Goal: Task Accomplishment & Management: Manage account settings

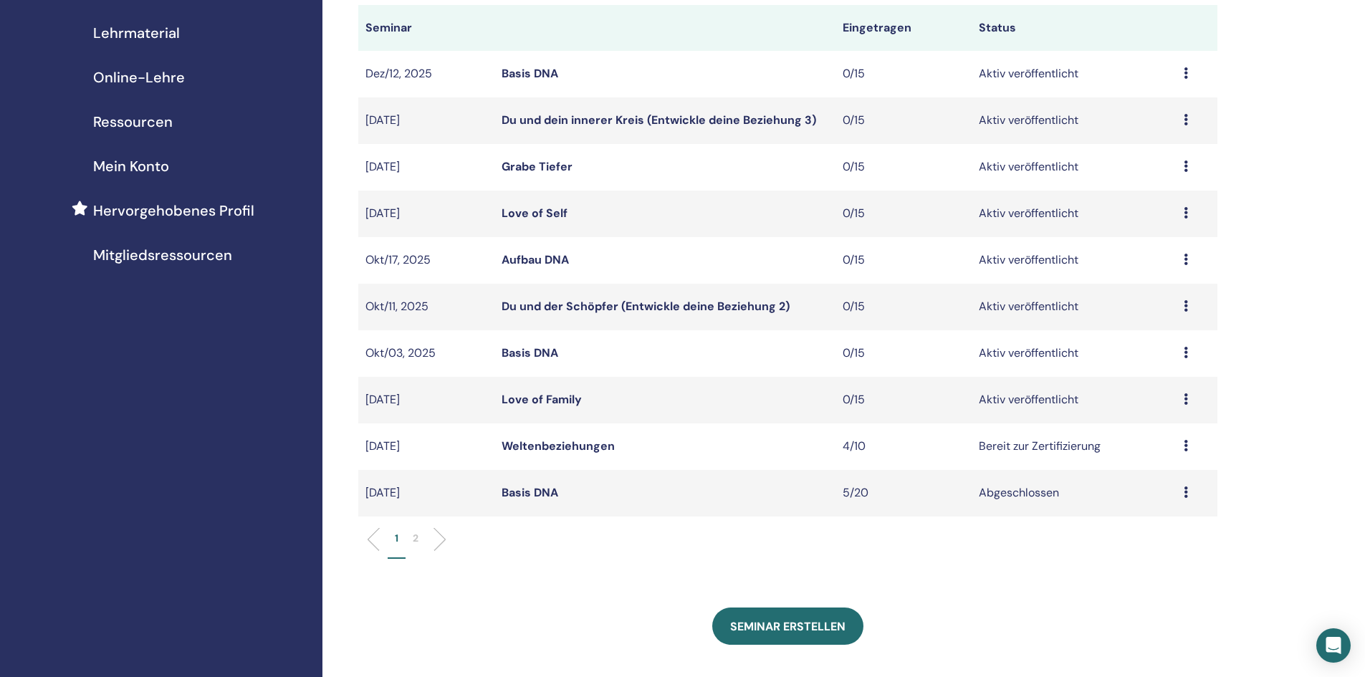
scroll to position [215, 0]
click at [527, 396] on link "Love of Family" at bounding box center [542, 397] width 80 height 15
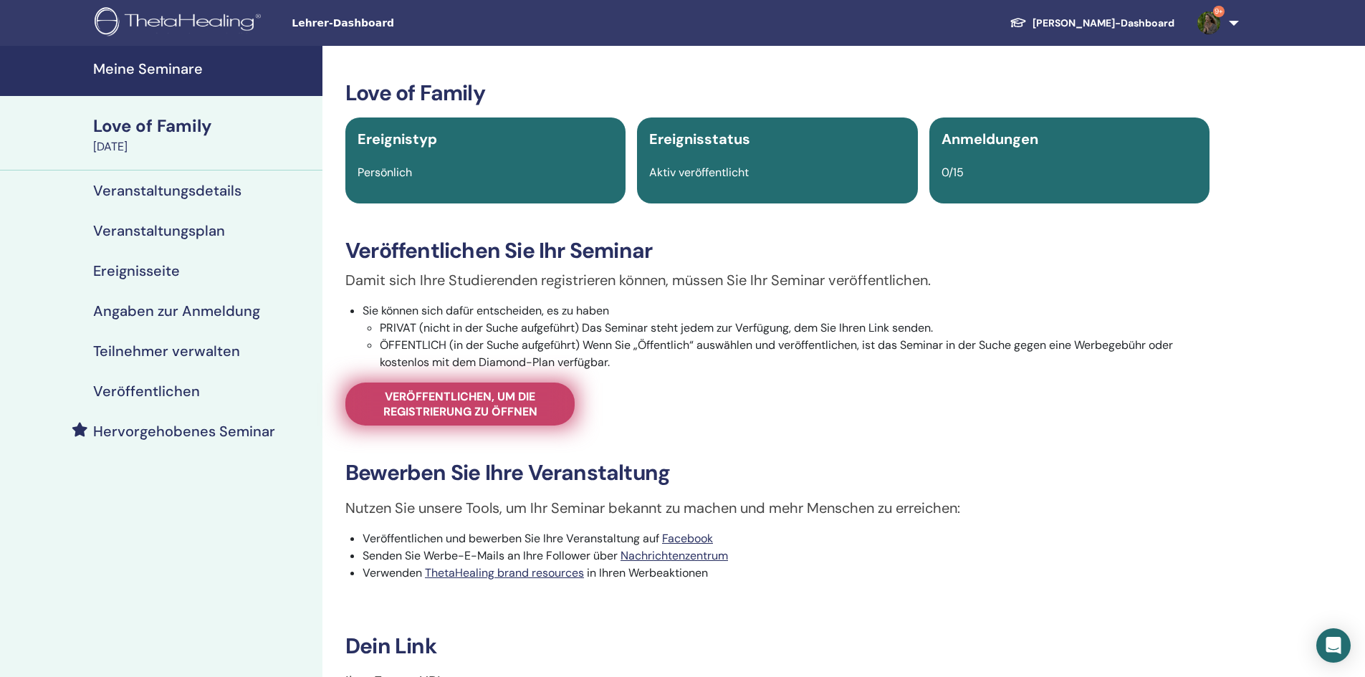
click at [432, 397] on span "Veröffentlichen, um die Registrierung zu öffnen" at bounding box center [460, 404] width 194 height 30
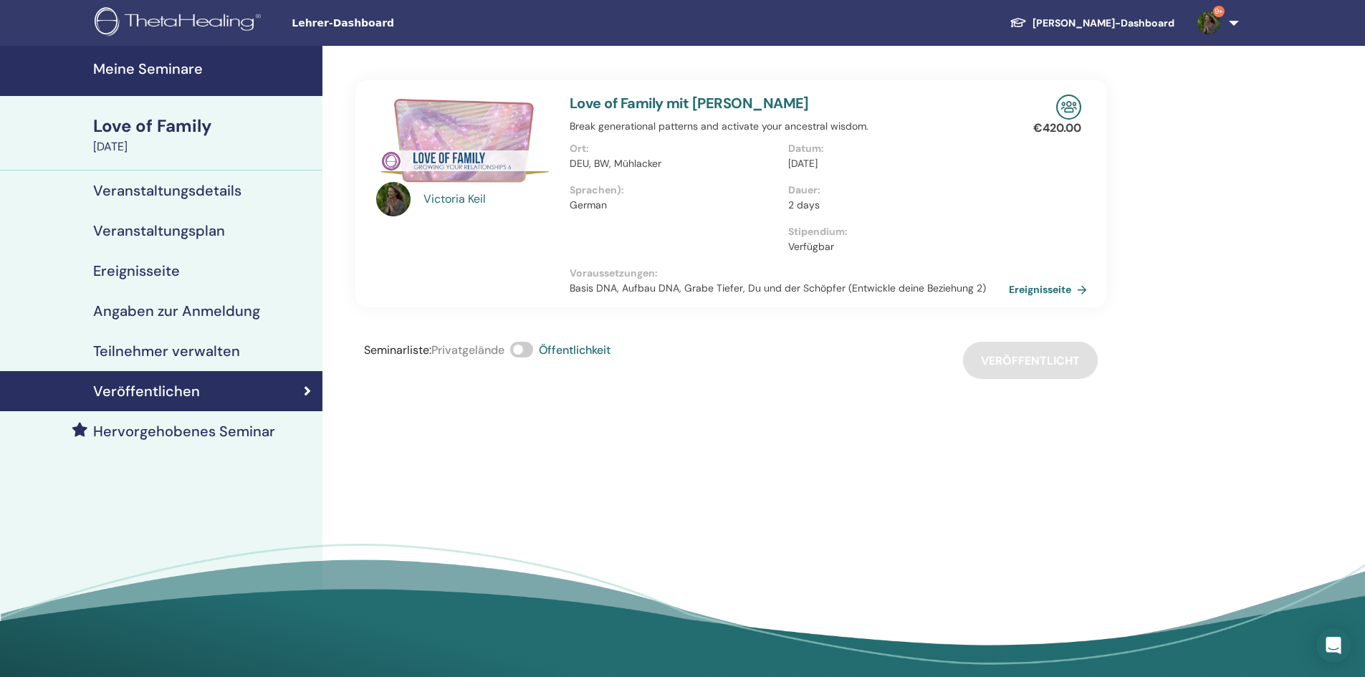
click at [1058, 291] on link "Ereignisseite" at bounding box center [1051, 290] width 84 height 22
